Goal: Transaction & Acquisition: Book appointment/travel/reservation

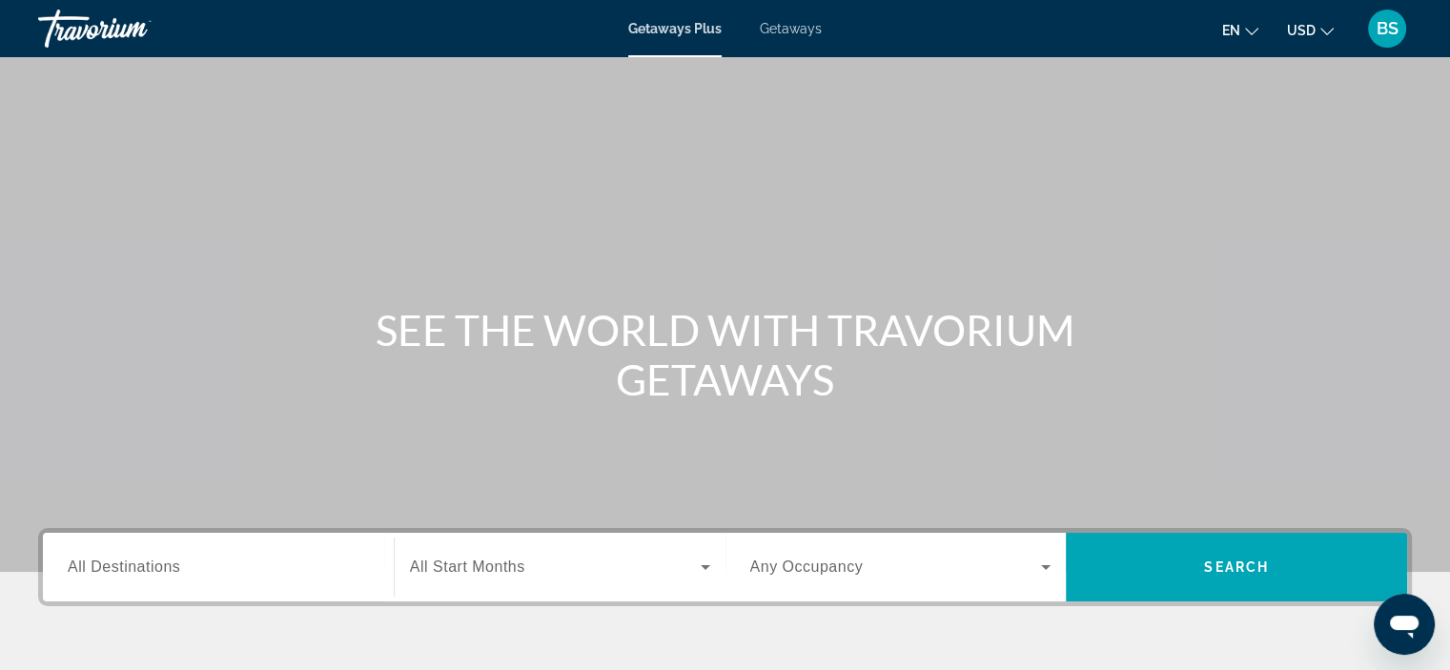
click at [1319, 26] on button "USD USD ($) MXN (Mex$) CAD (Can$) GBP (£) EUR (€) AUD (A$) NZD (NZ$) CNY (CN¥)" at bounding box center [1310, 30] width 47 height 28
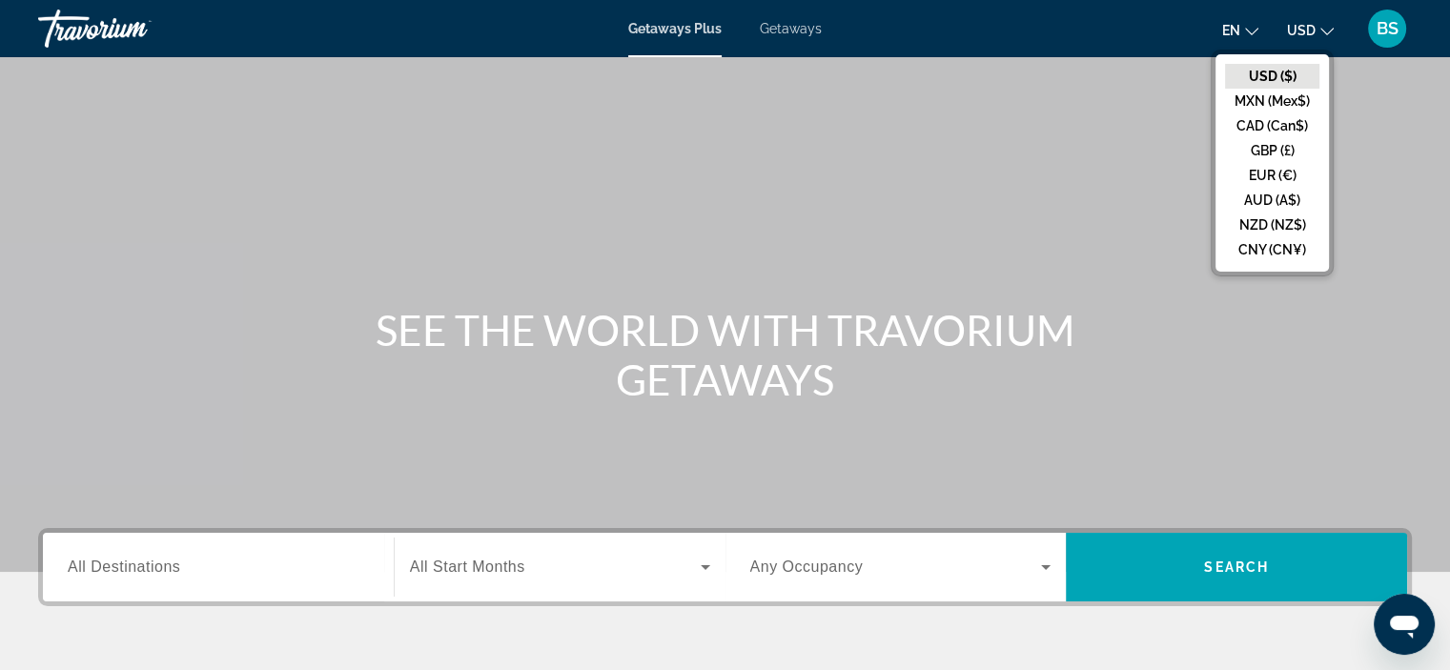
click at [1245, 26] on icon "Change language" at bounding box center [1251, 31] width 13 height 13
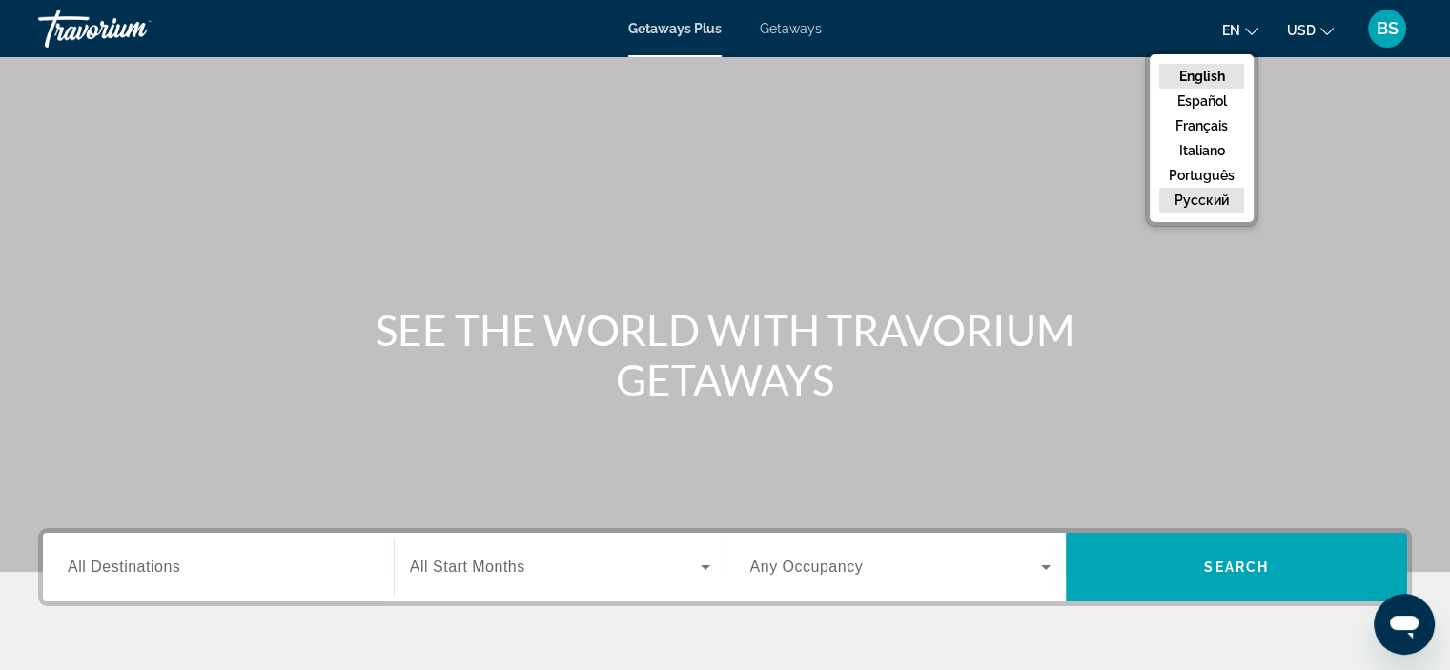
click at [1182, 198] on button "русский" at bounding box center [1201, 200] width 85 height 25
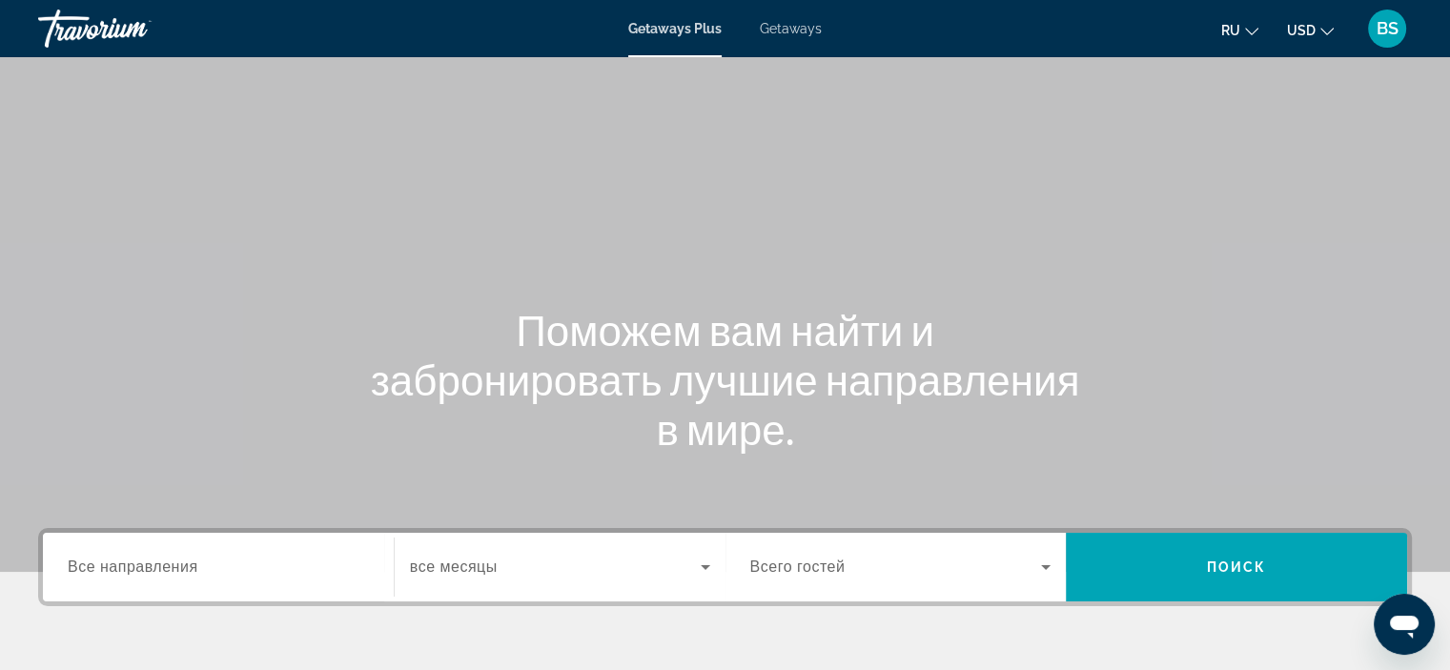
click at [1274, 590] on span "Search" at bounding box center [1236, 567] width 341 height 69
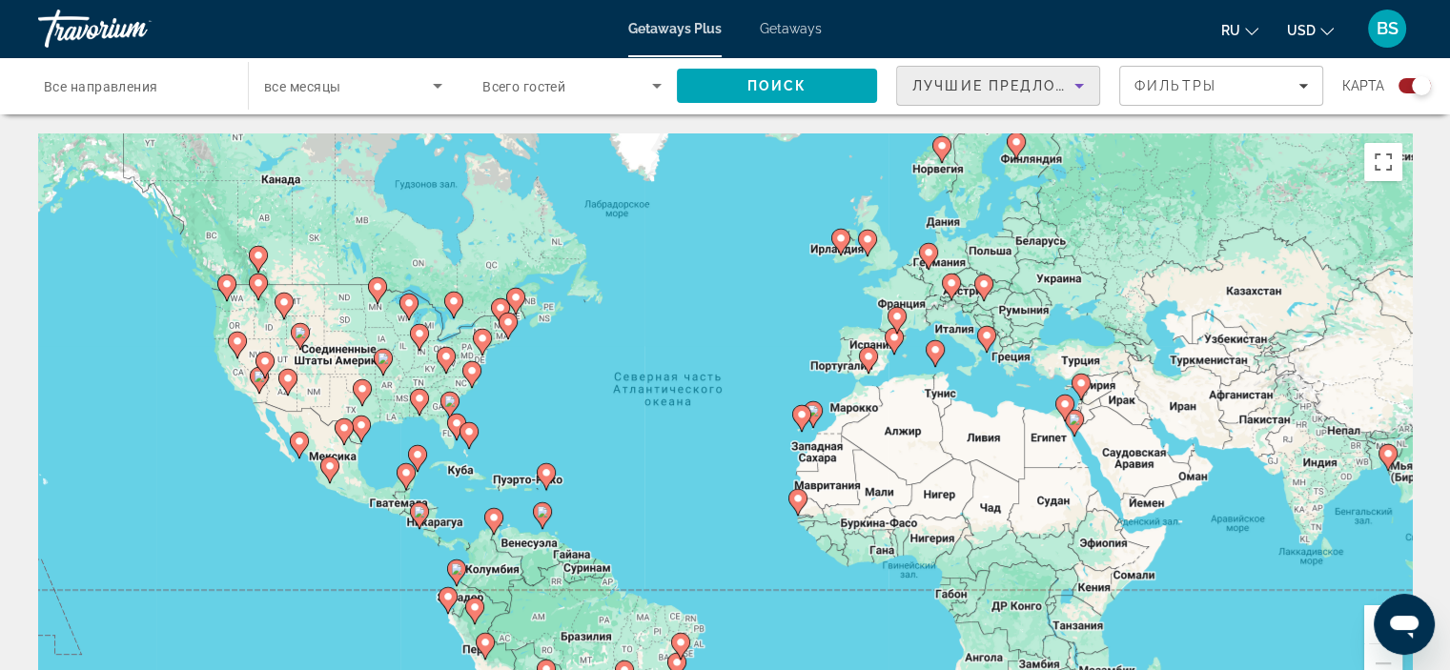
click at [972, 81] on div "Лучшие предложения" at bounding box center [993, 85] width 162 height 23
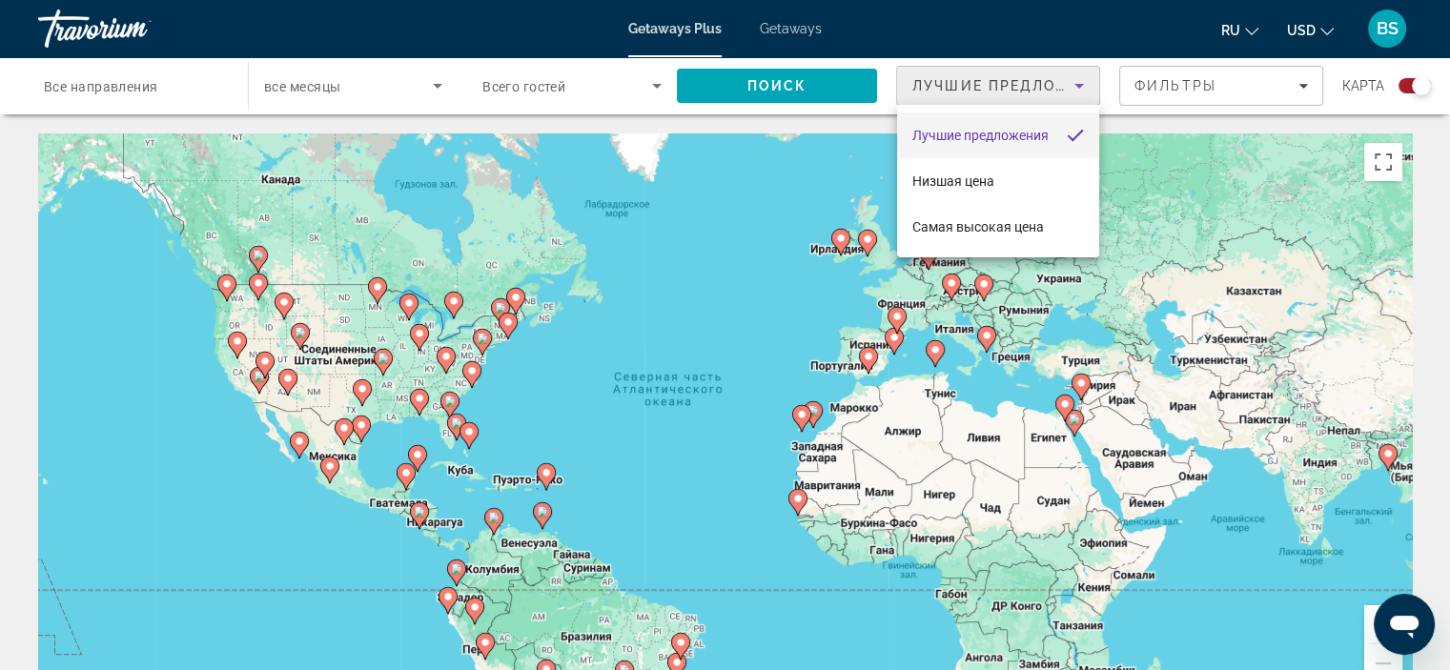
click at [1177, 92] on div at bounding box center [725, 335] width 1450 height 670
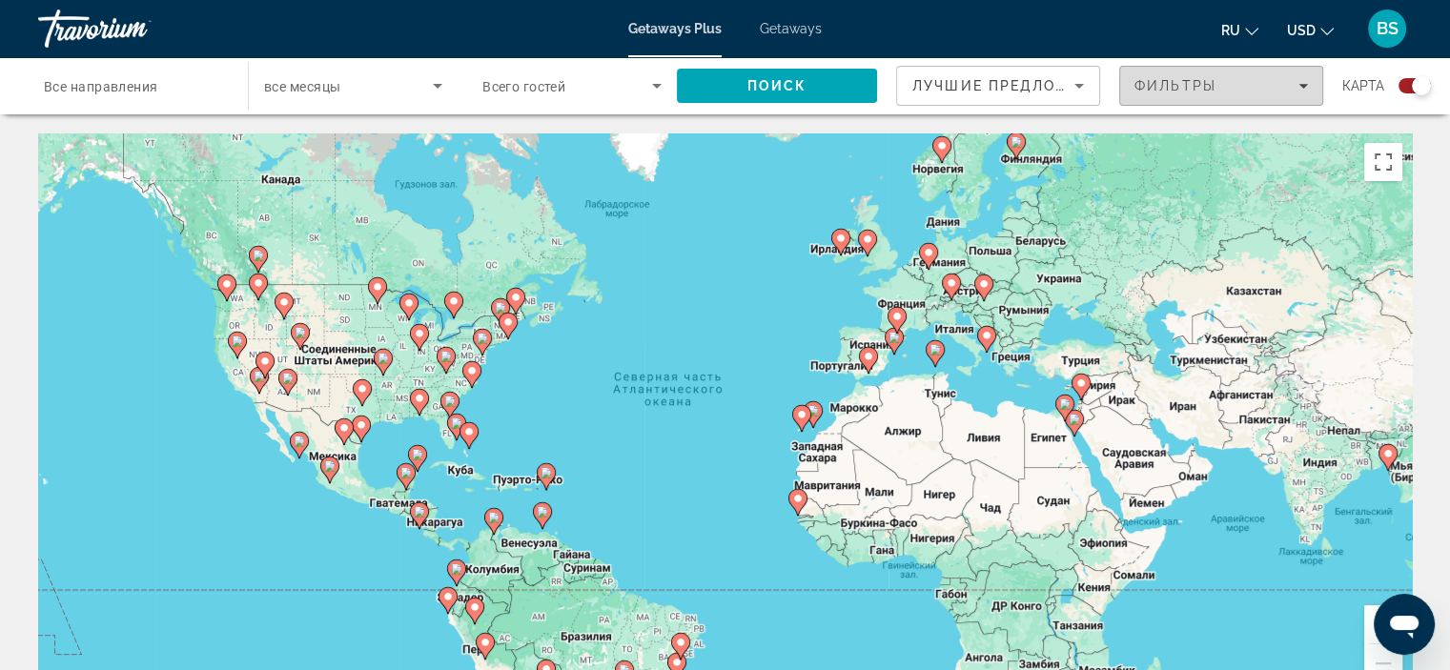
click at [1307, 83] on icon "Filters" at bounding box center [1303, 86] width 10 height 10
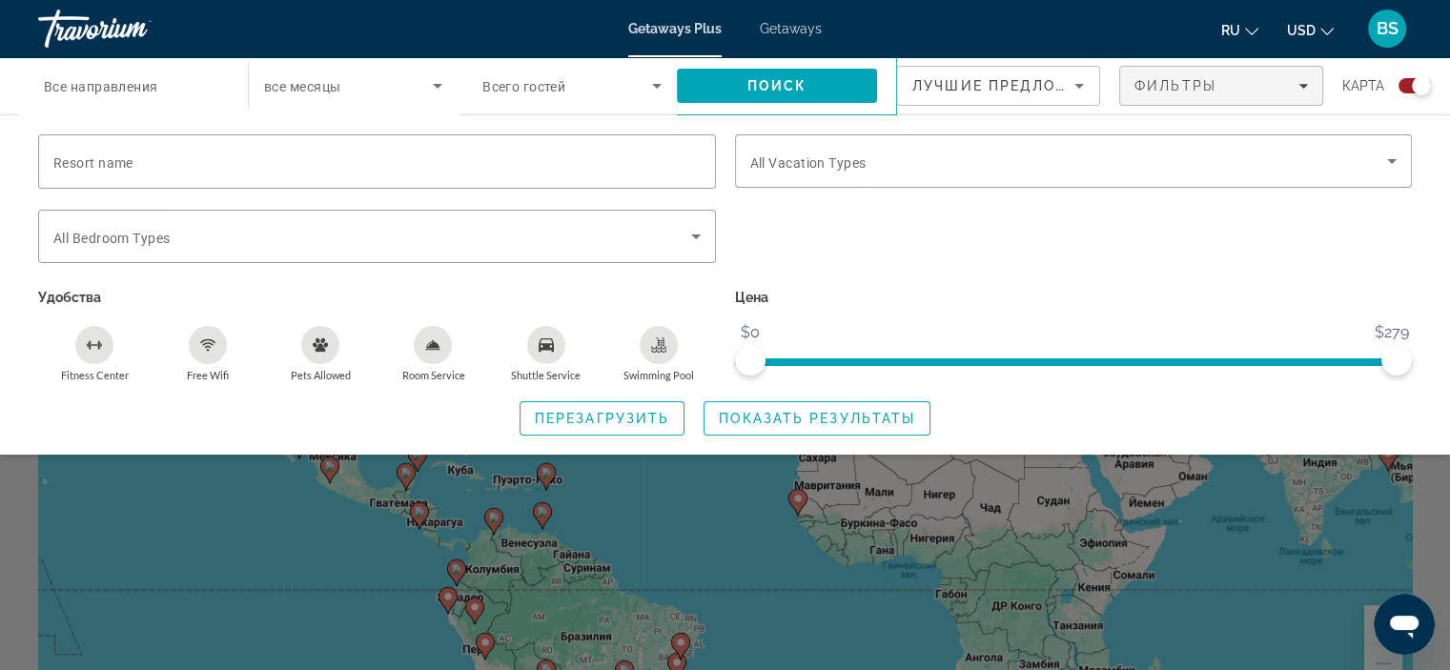
click at [145, 92] on span "Все направления" at bounding box center [101, 86] width 114 height 15
click at [145, 92] on input "Destination Все направления" at bounding box center [133, 86] width 179 height 23
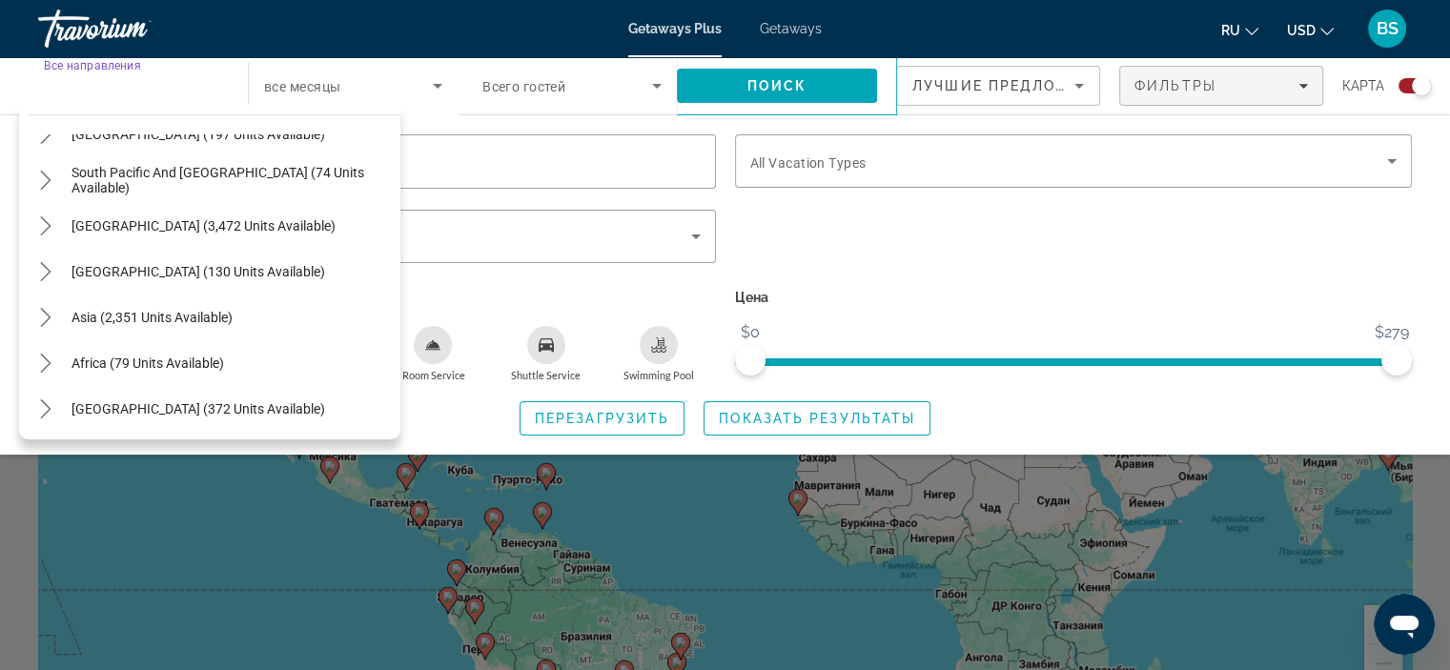
scroll to position [309, 0]
click at [144, 318] on span "Asia (2,351 units available)" at bounding box center [151, 315] width 161 height 15
type input "**********"
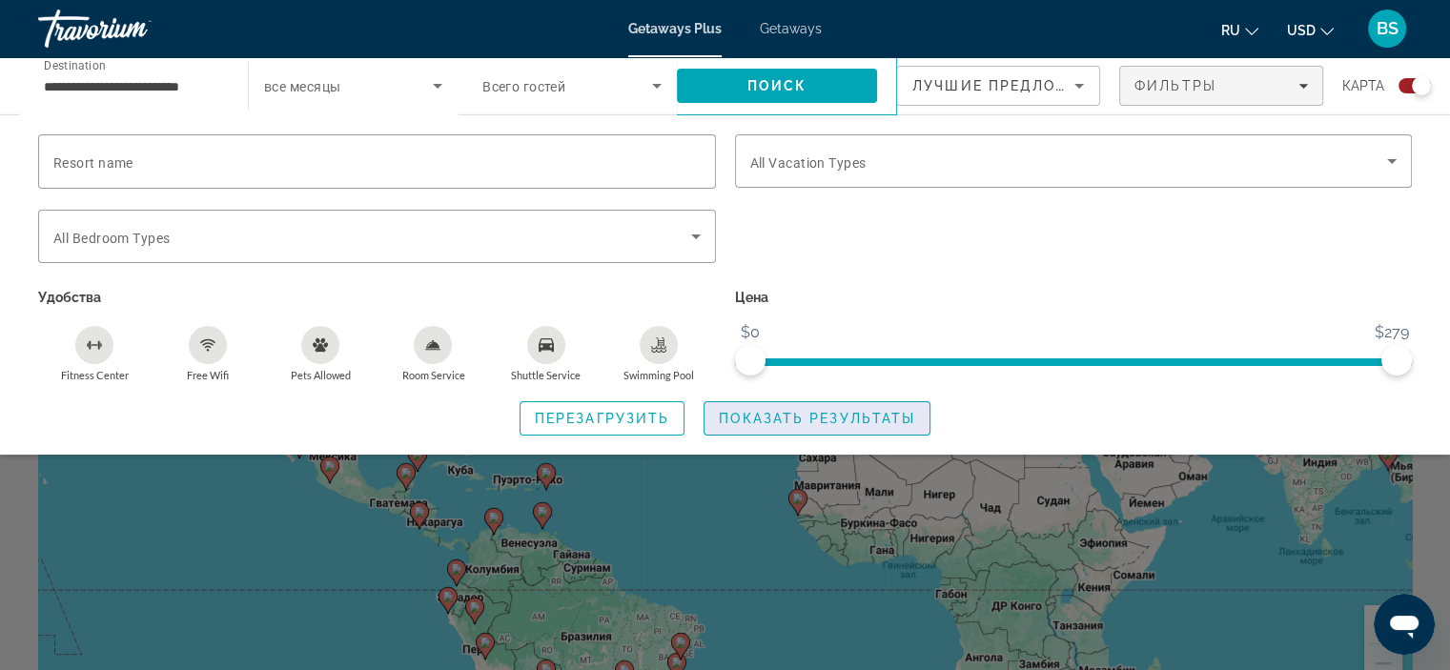
click at [764, 414] on span "Показать результаты" at bounding box center [817, 418] width 196 height 15
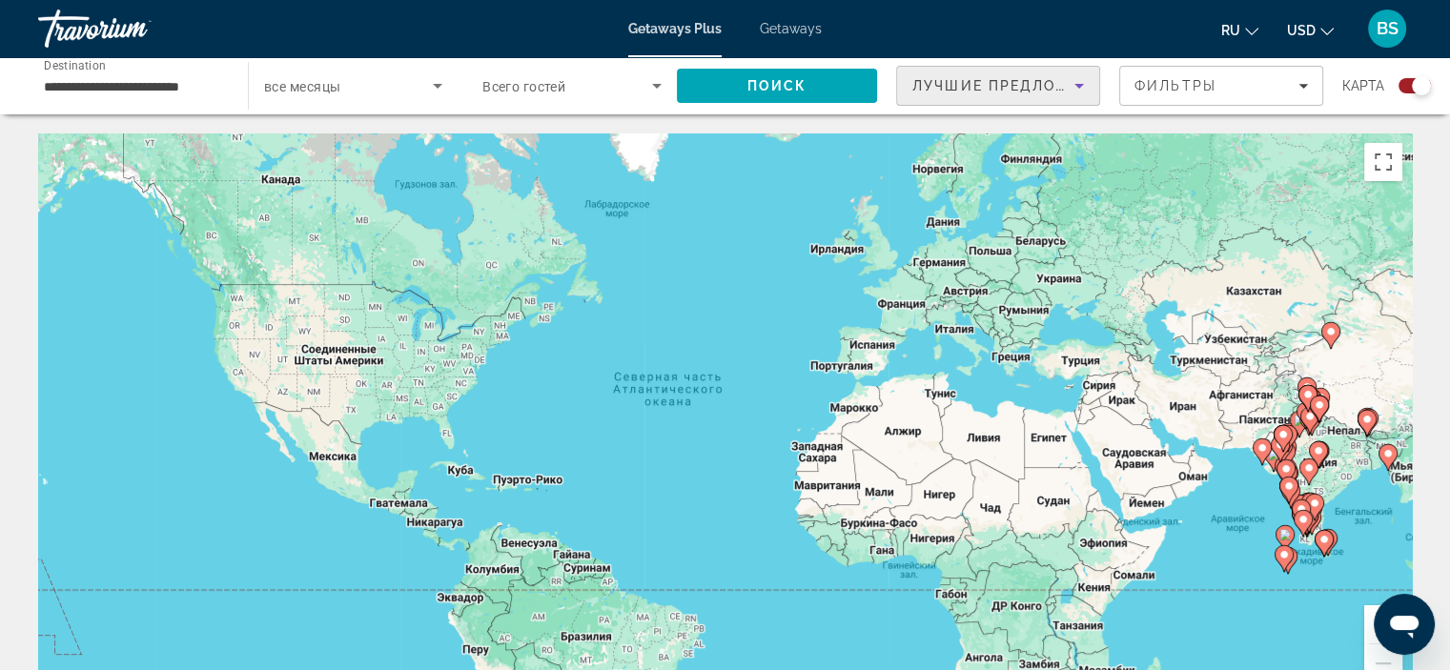
click at [956, 89] on span "Лучшие предложения" at bounding box center [1013, 85] width 203 height 15
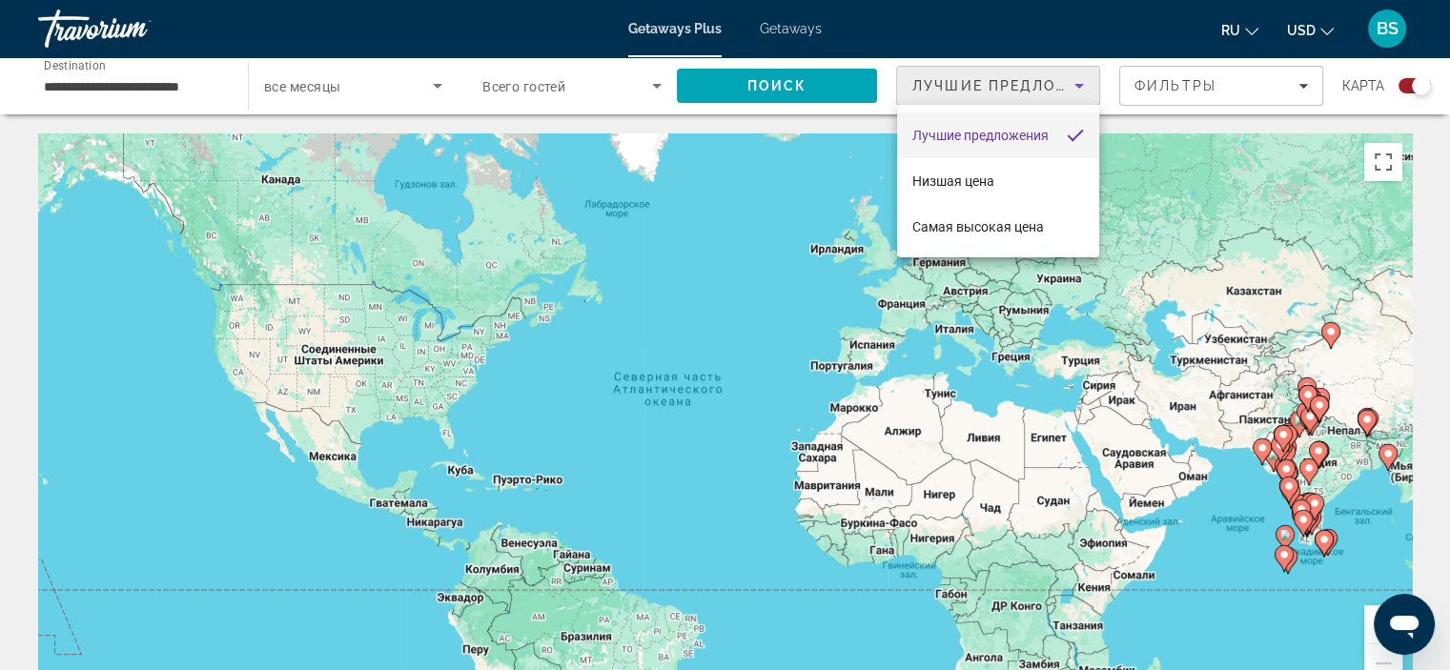
click at [789, 167] on div at bounding box center [725, 335] width 1450 height 670
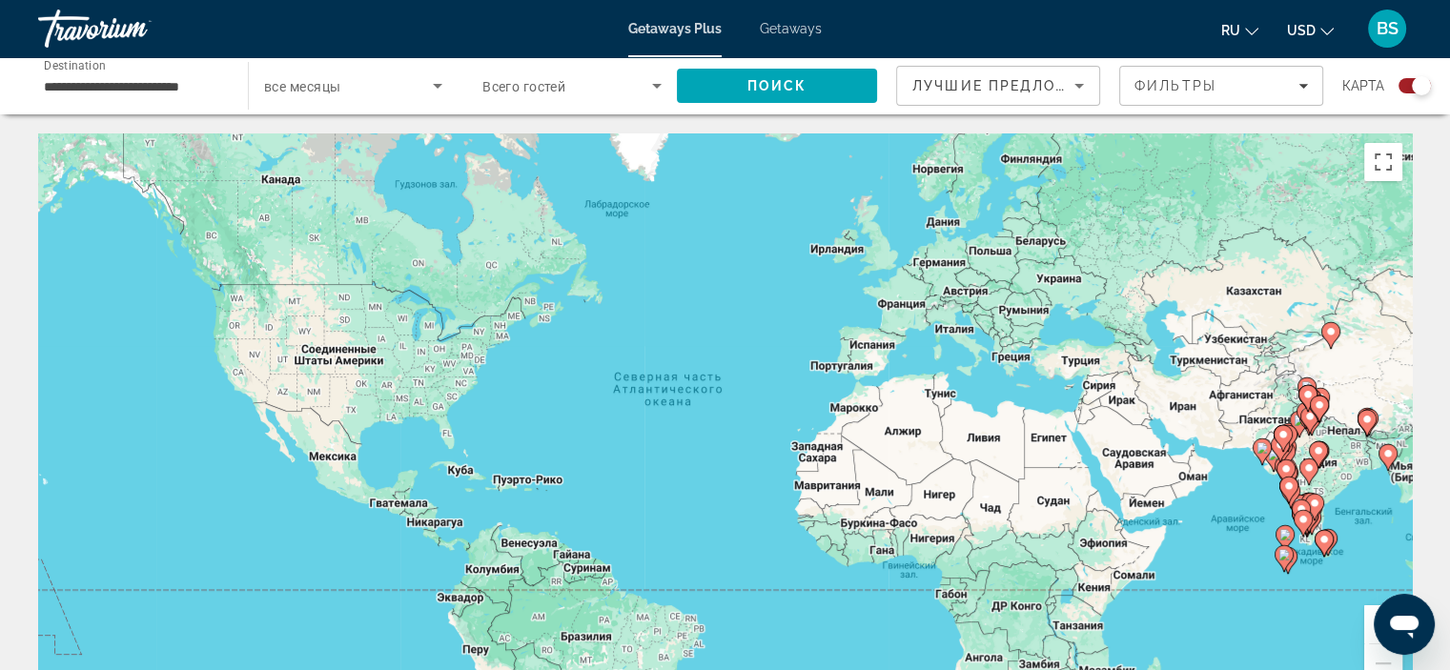
click at [492, 97] on div "Search widget" at bounding box center [571, 85] width 179 height 53
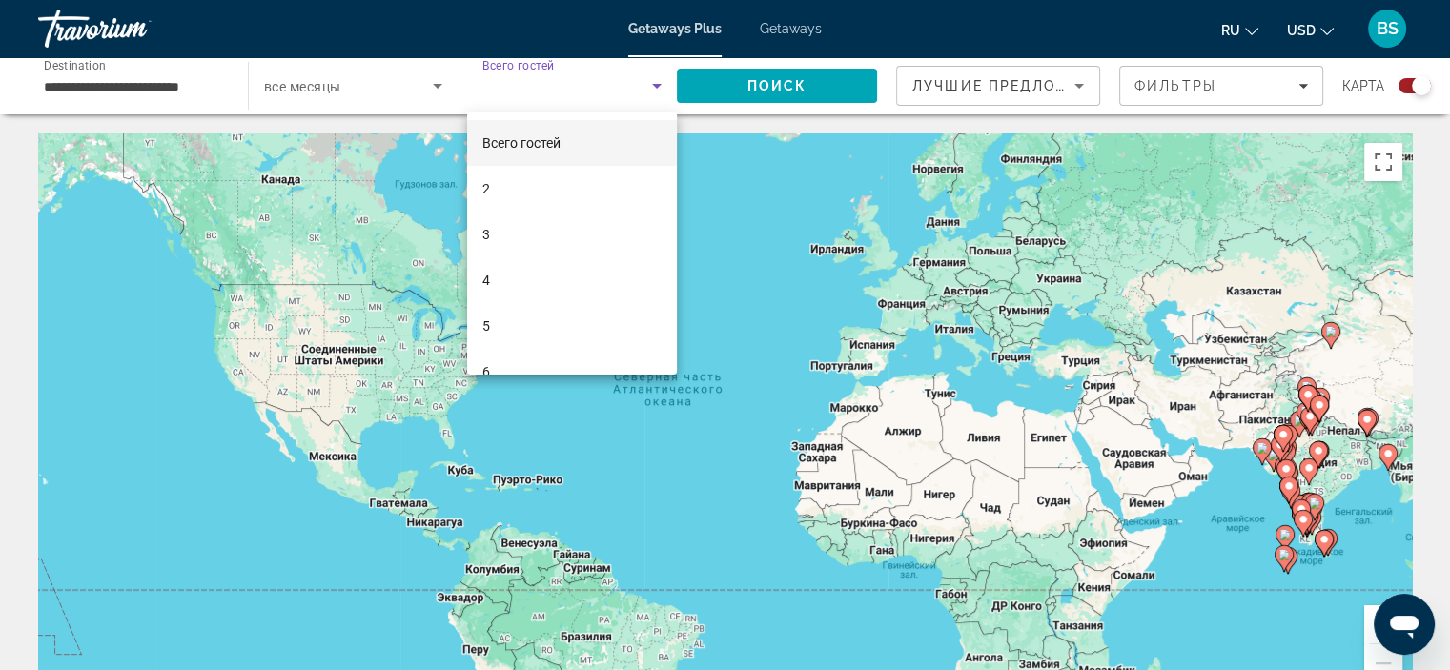
click at [413, 106] on div at bounding box center [725, 335] width 1450 height 670
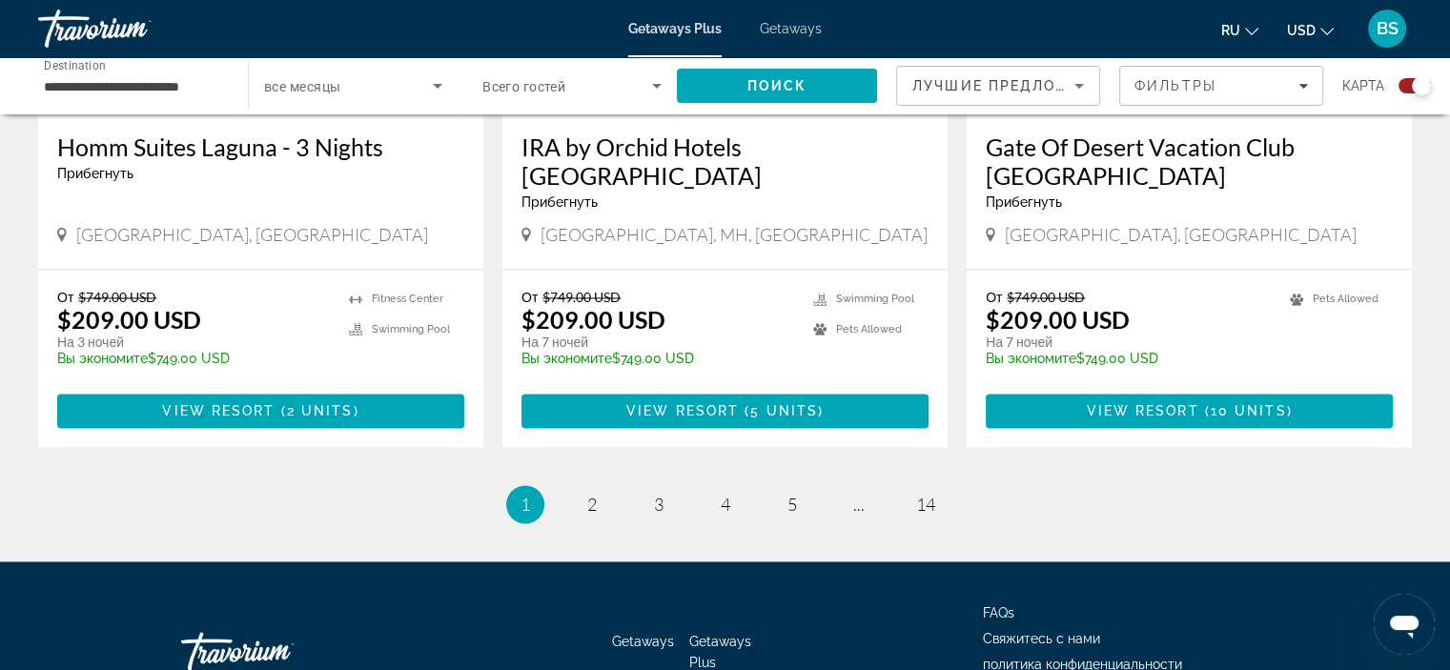
scroll to position [3031, 0]
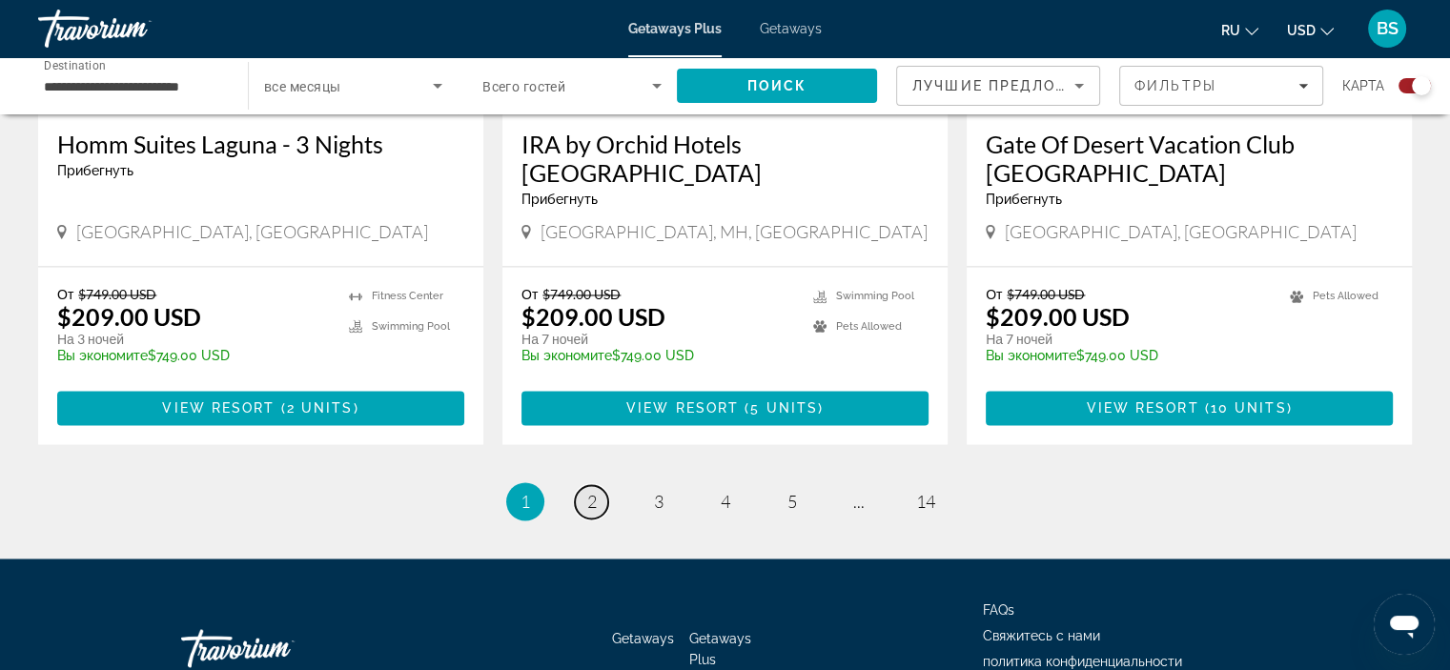
click at [580, 485] on link "page 2" at bounding box center [591, 501] width 33 height 33
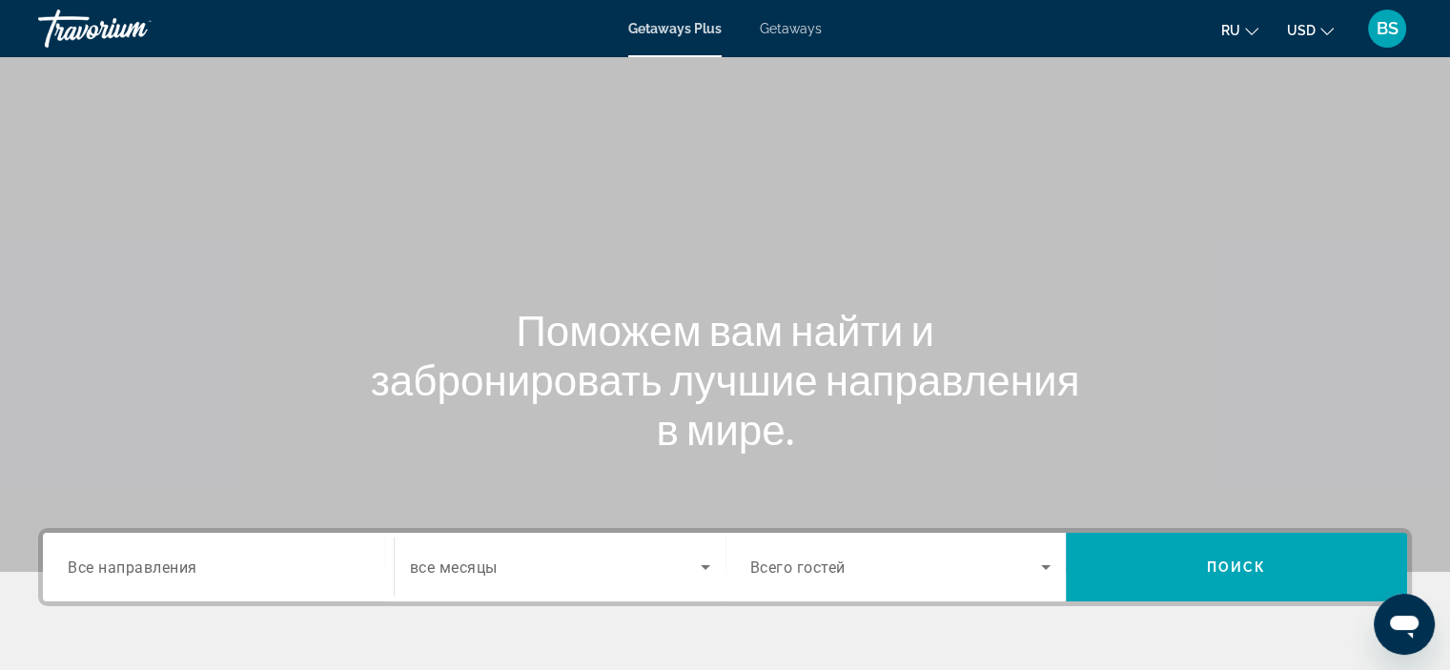
click at [104, 32] on div "Travorium" at bounding box center [133, 29] width 191 height 50
